Goal: Task Accomplishment & Management: Complete application form

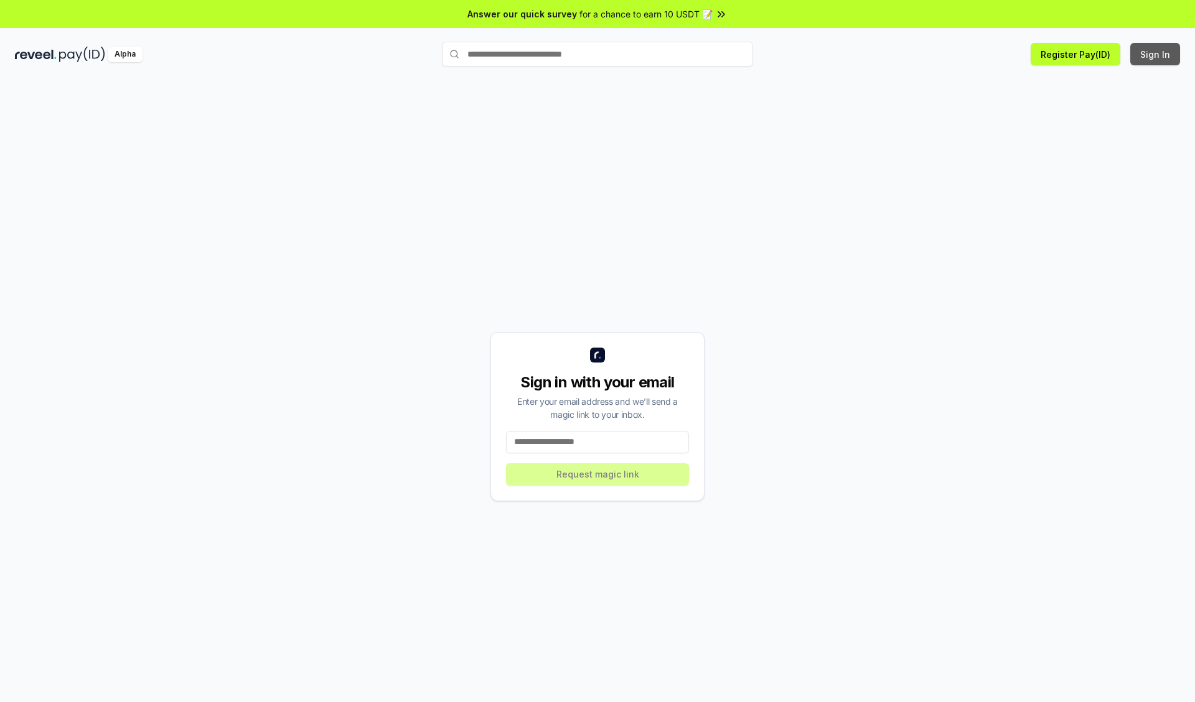
click at [1155, 54] on button "Sign In" at bounding box center [1155, 54] width 50 height 22
type input "**********"
click at [597, 474] on button "Request magic link" at bounding box center [597, 475] width 183 height 22
